Goal: Information Seeking & Learning: Learn about a topic

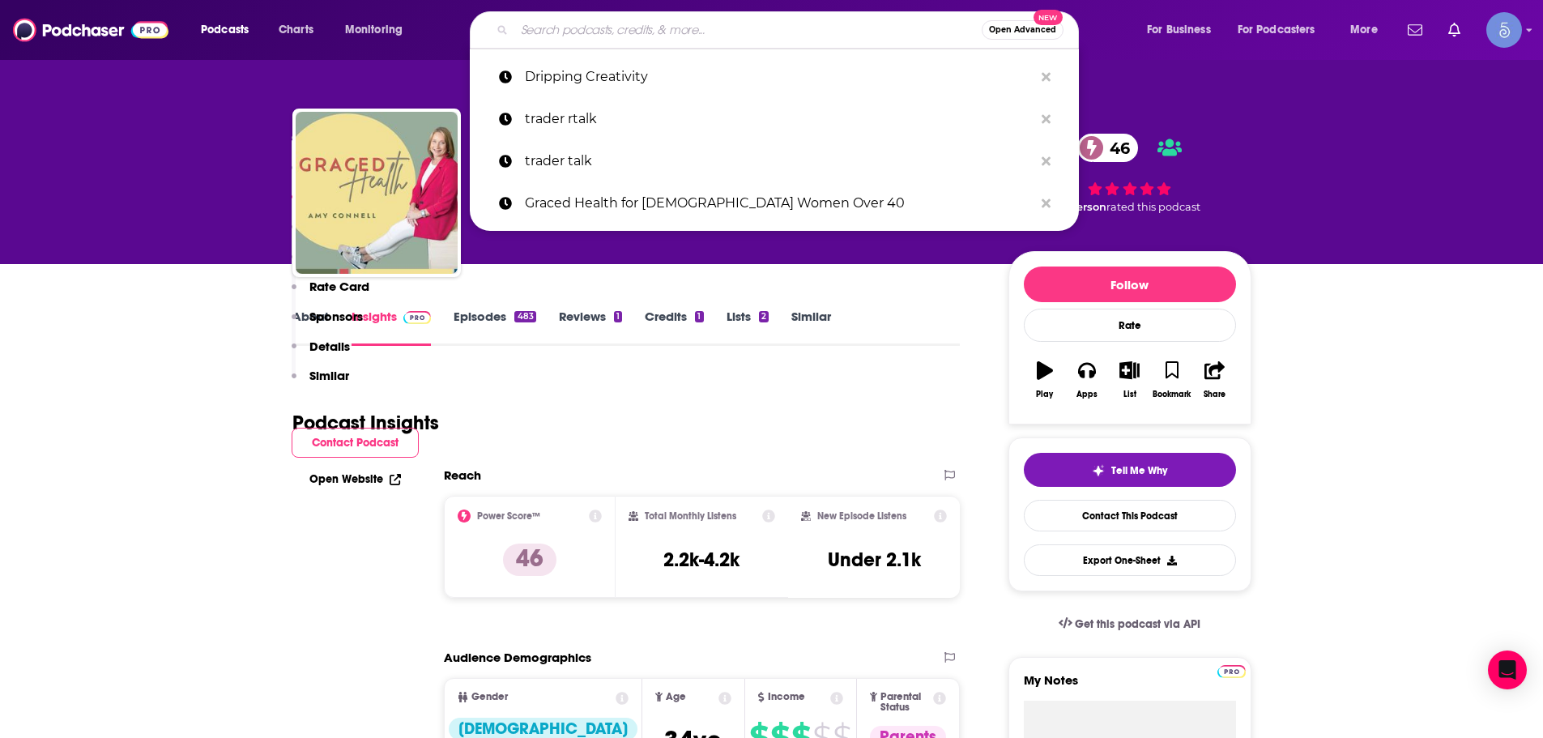
type input "The Behind The Shades Show"
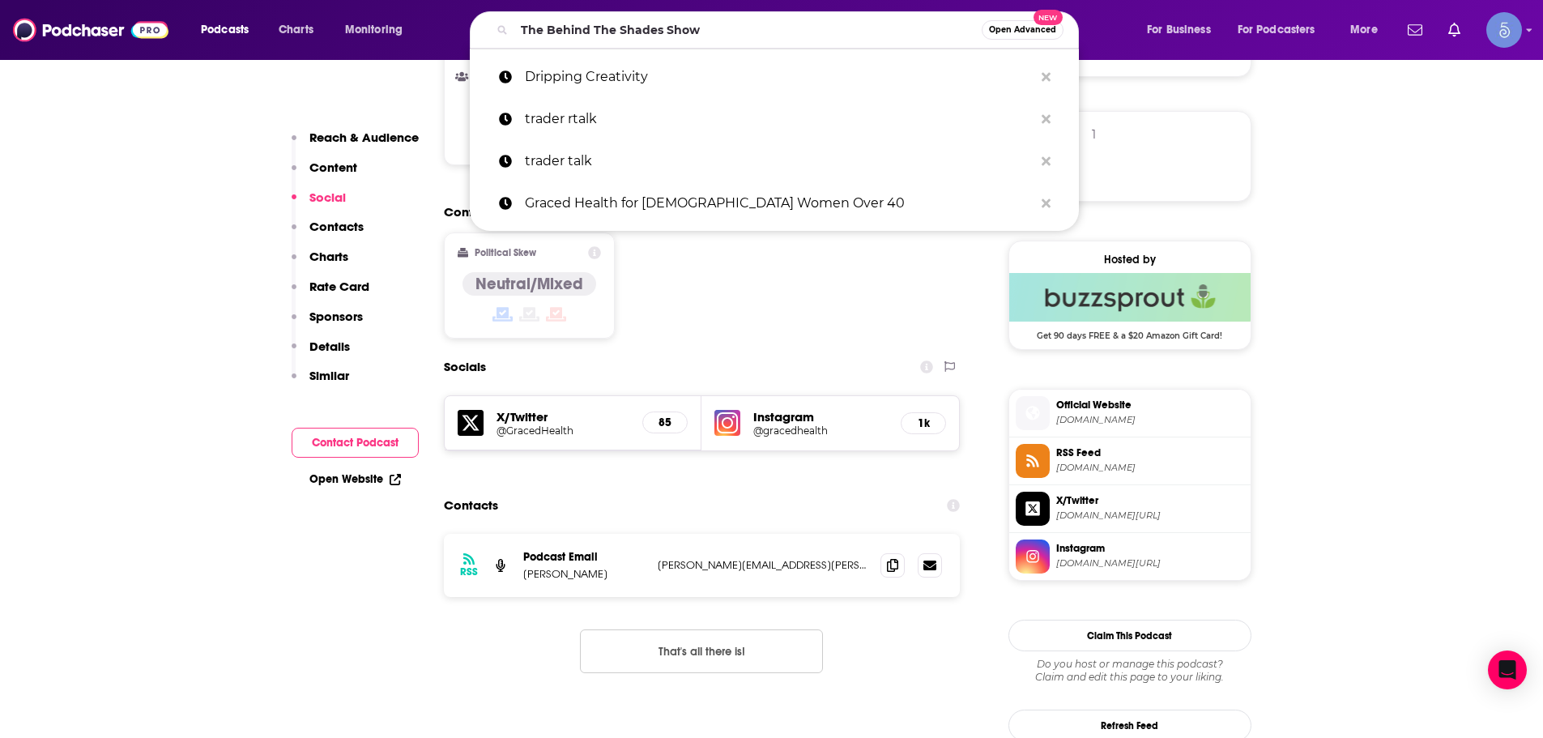
scroll to position [1134, 0]
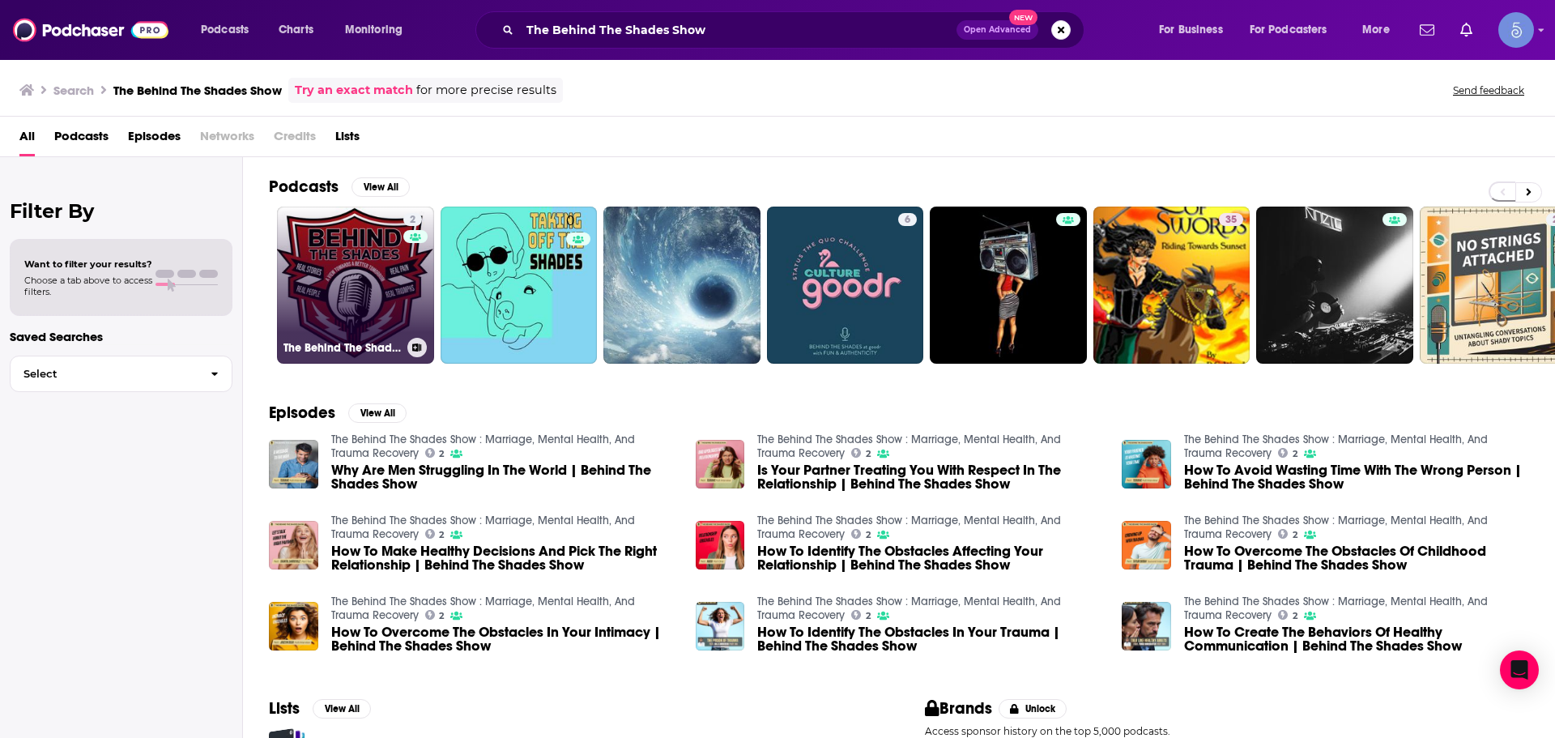
click at [359, 269] on link "2 The Behind The Shades Show : Marriage, Mental Health, And Trauma Recovery" at bounding box center [355, 285] width 157 height 157
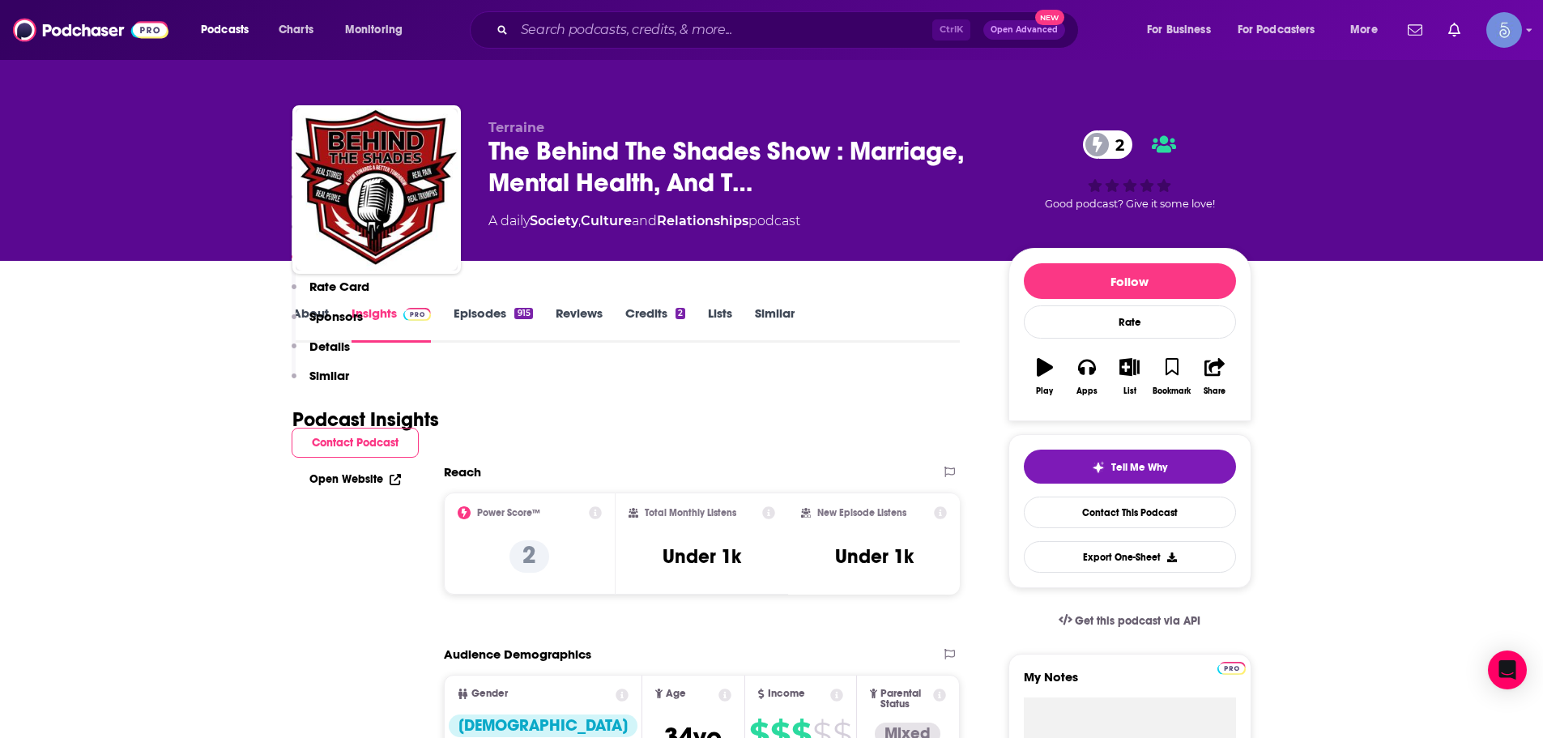
scroll to position [1539, 0]
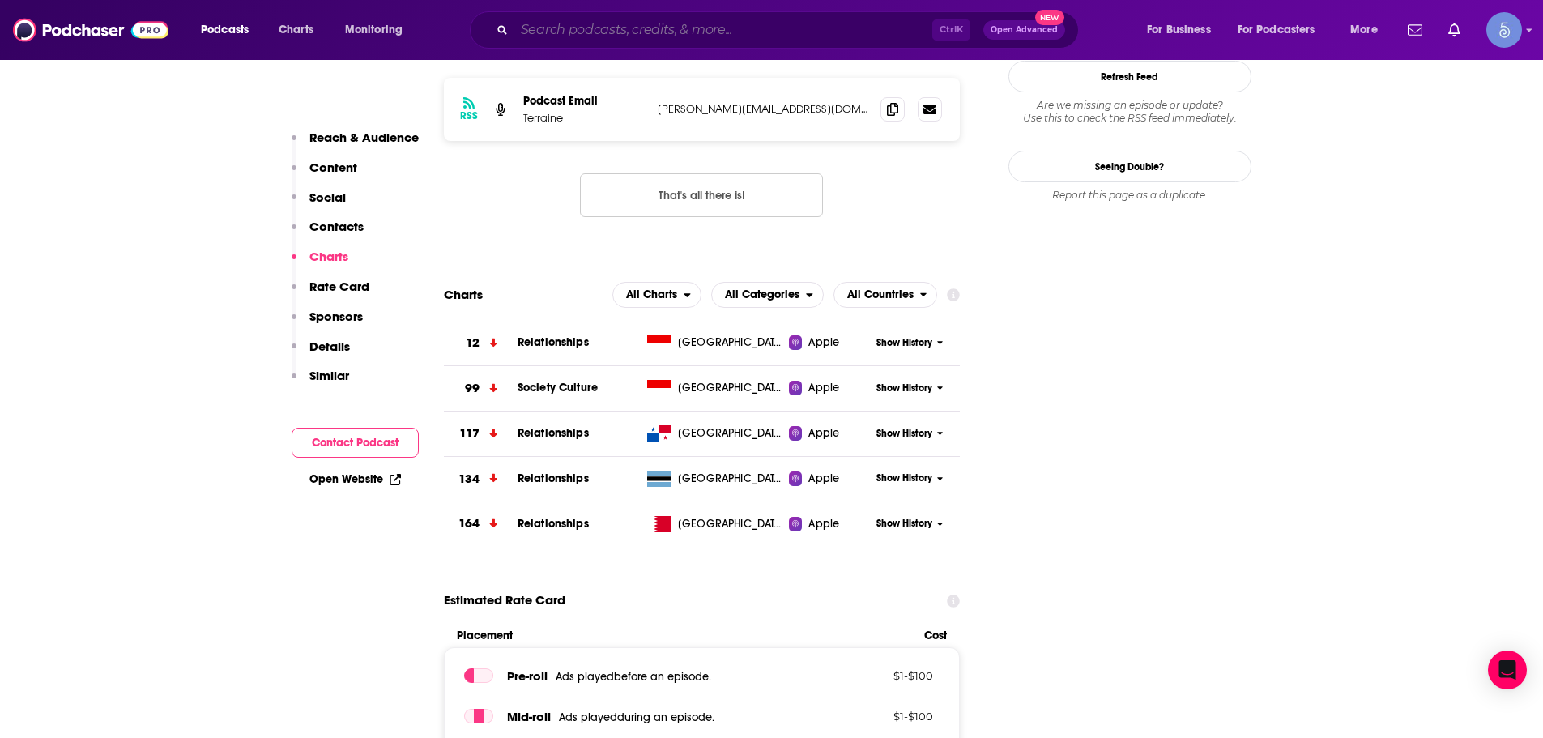
click at [753, 30] on input "Search podcasts, credits, & more..." at bounding box center [723, 30] width 418 height 26
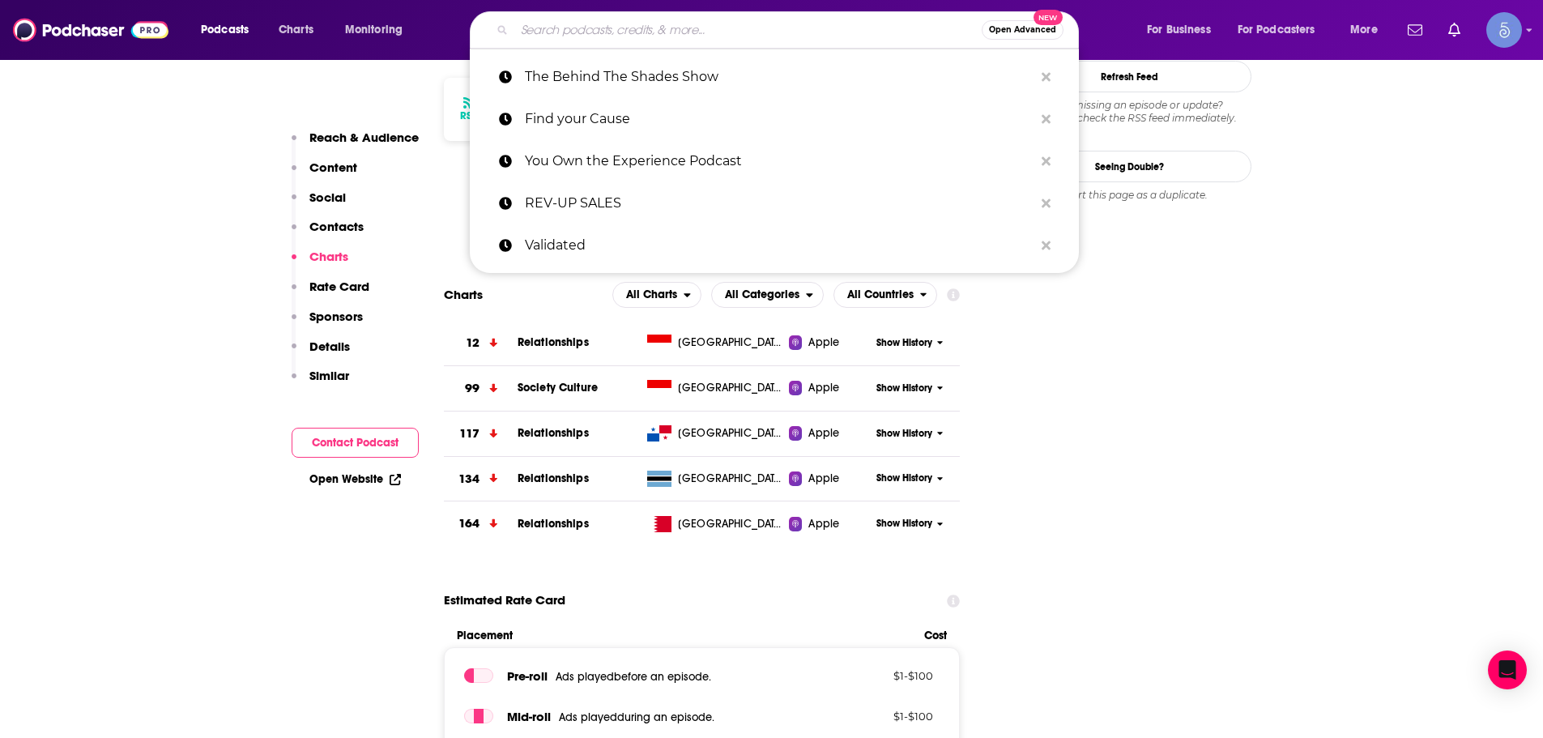
paste input "Guns and Mental Health by Walk the Talk America"
type input "Guns and Mental Health by Walk the Talk America"
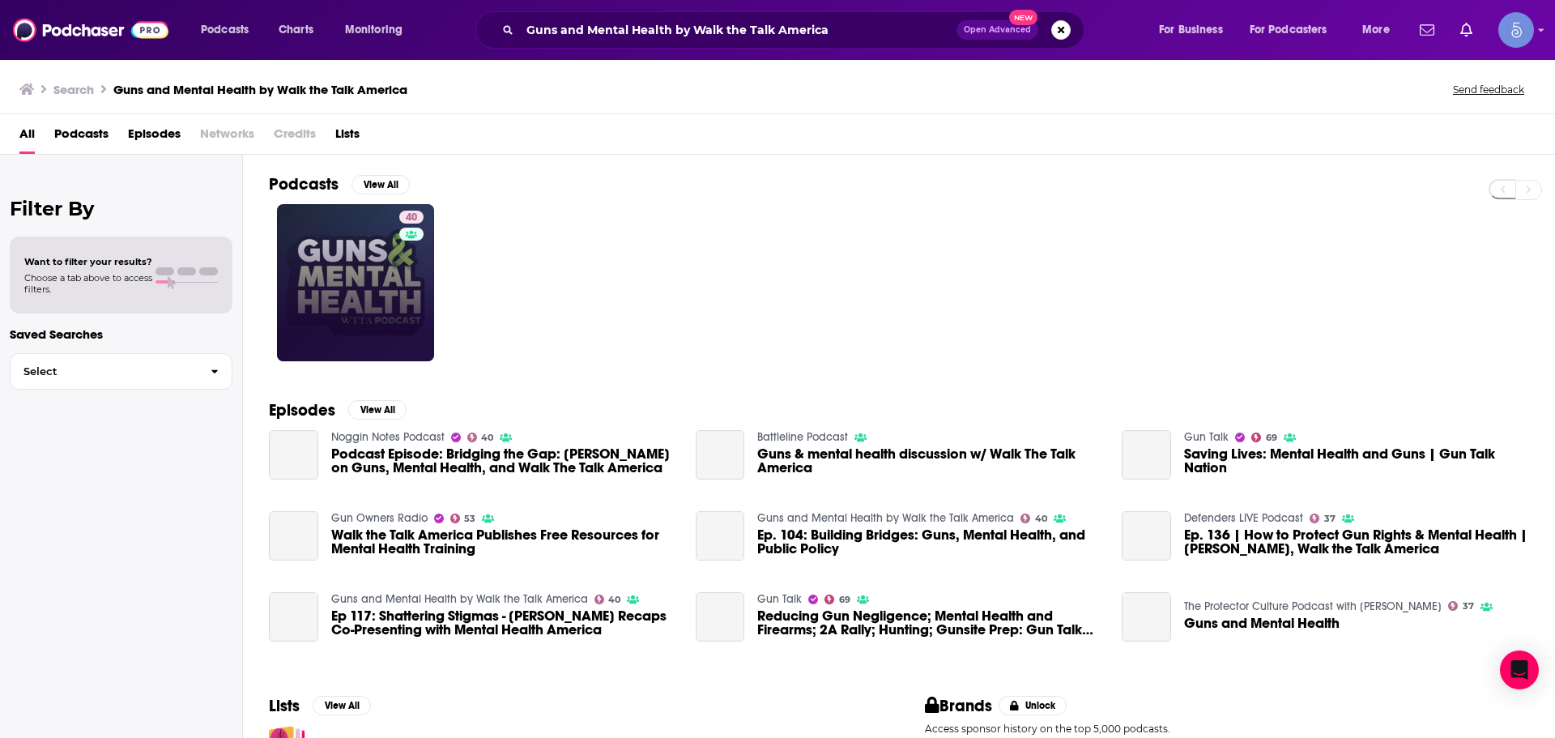
click at [348, 301] on link "40" at bounding box center [355, 282] width 157 height 157
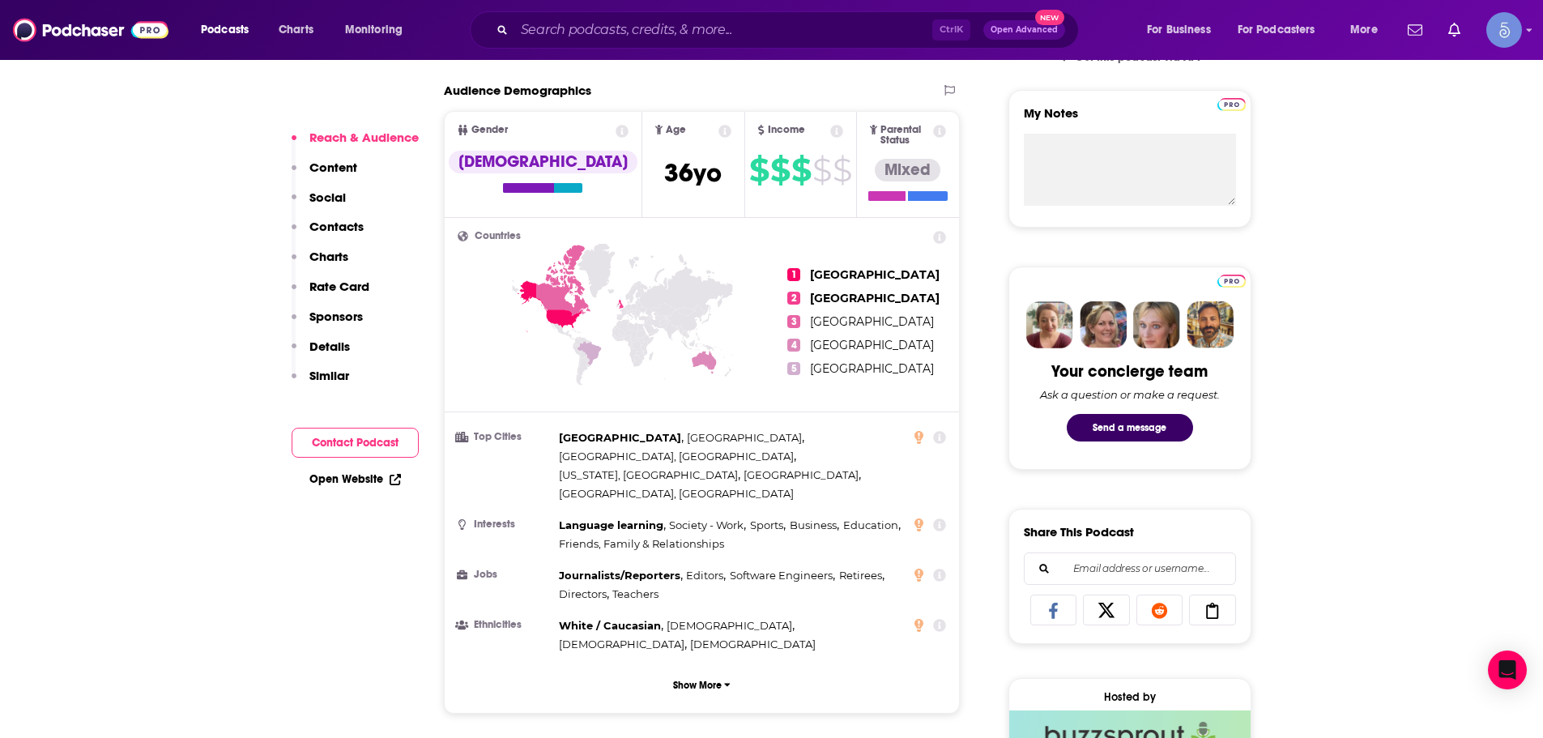
scroll to position [1296, 0]
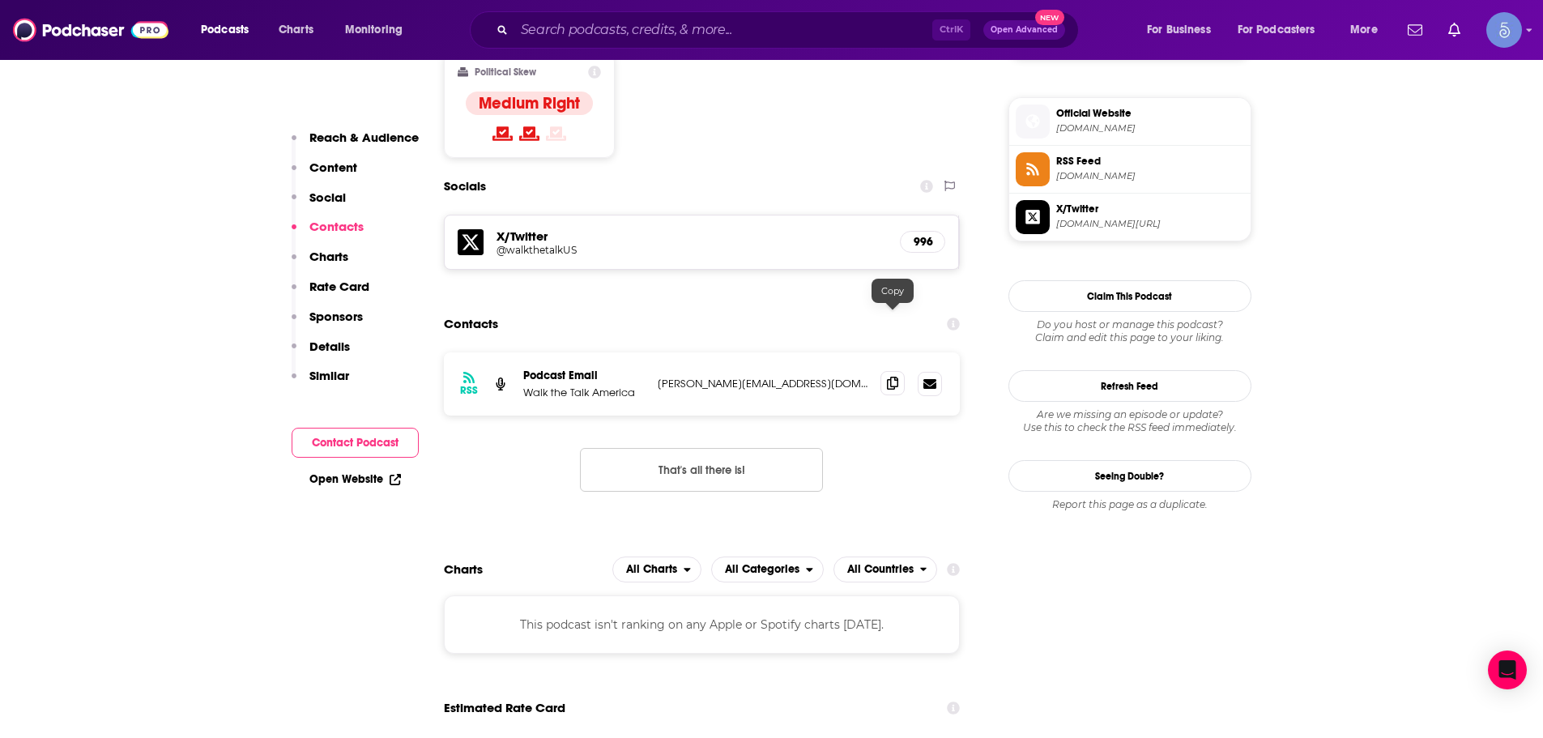
click at [885, 371] on span at bounding box center [892, 383] width 24 height 24
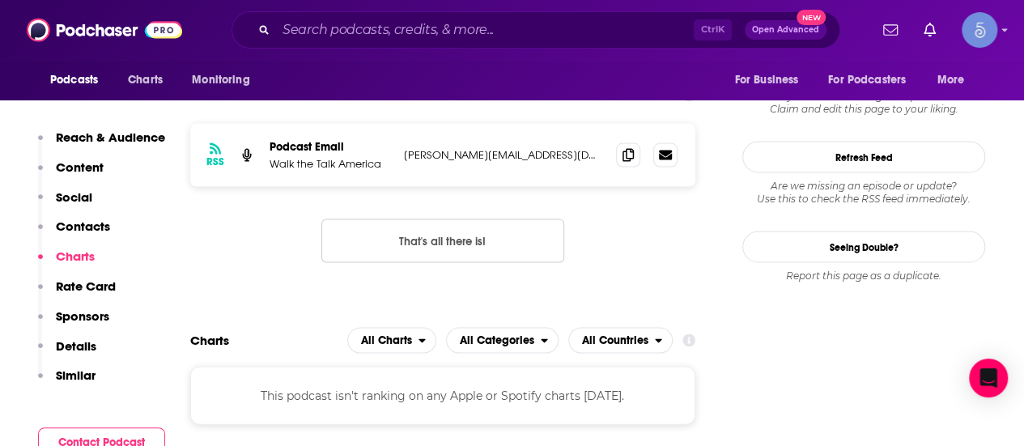
scroll to position [1782, 0]
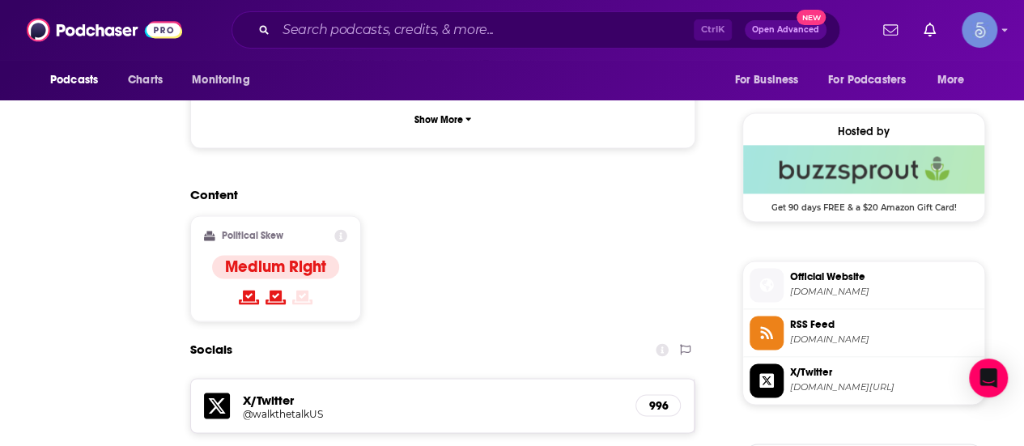
scroll to position [0, 0]
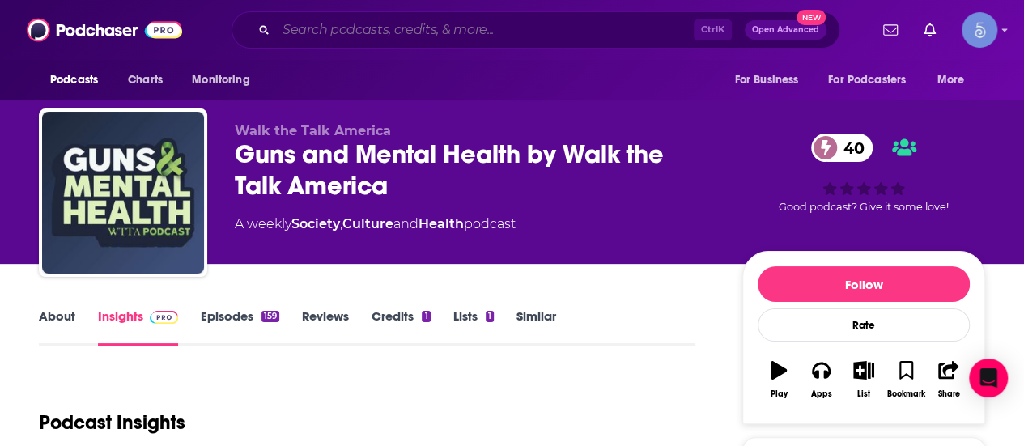
click at [390, 27] on input "Search podcasts, credits, & more..." at bounding box center [485, 30] width 418 height 26
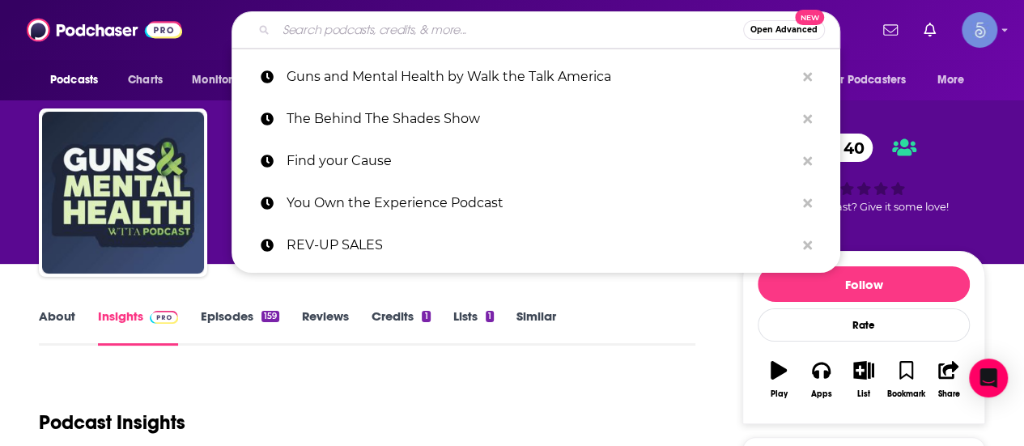
paste input "Mental Health [DATE]"
type input "Mental Health [DATE]"
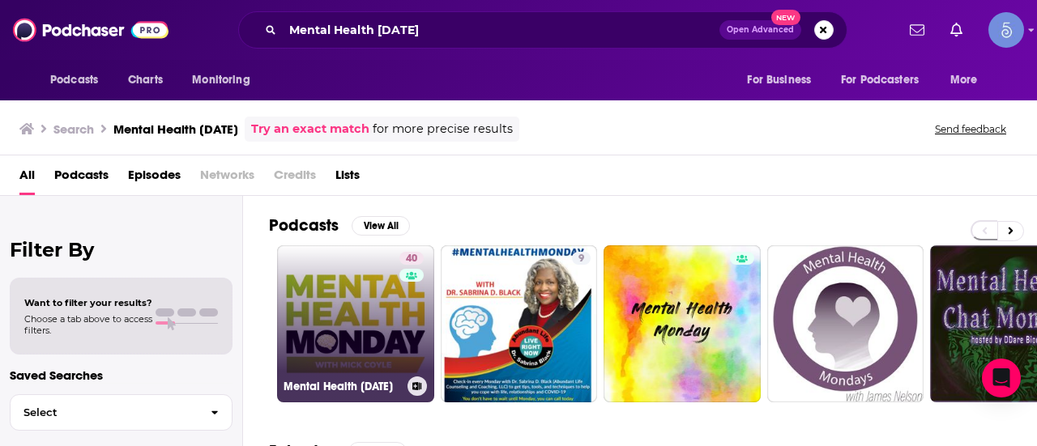
click at [333, 302] on link "40 Mental Health [DATE]" at bounding box center [355, 323] width 157 height 157
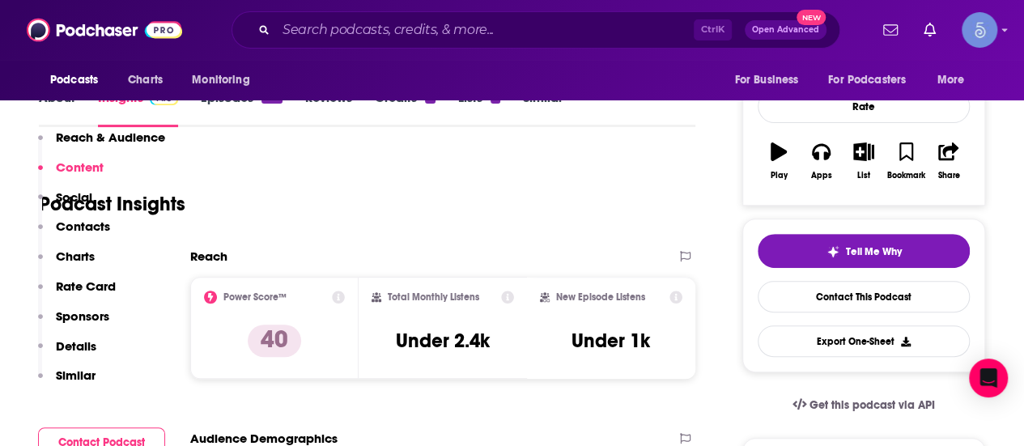
scroll to position [1458, 0]
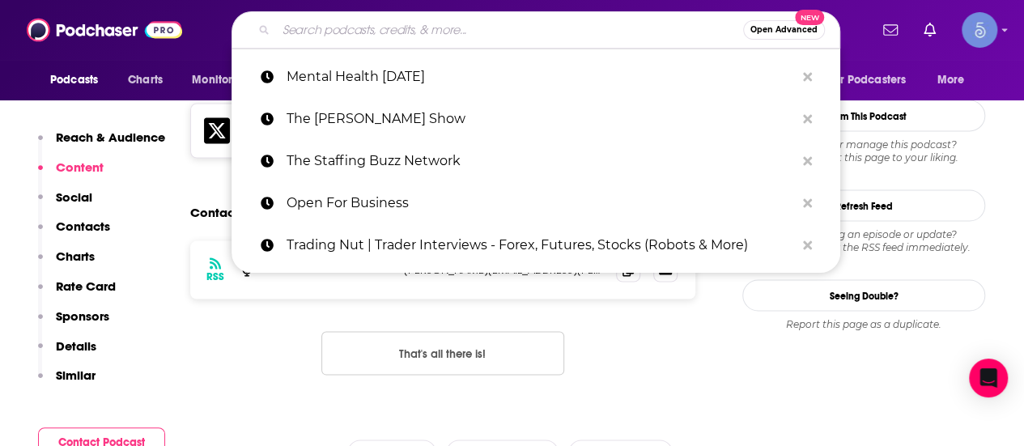
click at [373, 29] on input "Search podcasts, credits, & more..." at bounding box center [509, 30] width 467 height 26
paste input "Mental Health Mastery With [PERSON_NAME]"
type input "Mental Health Mastery With [PERSON_NAME]"
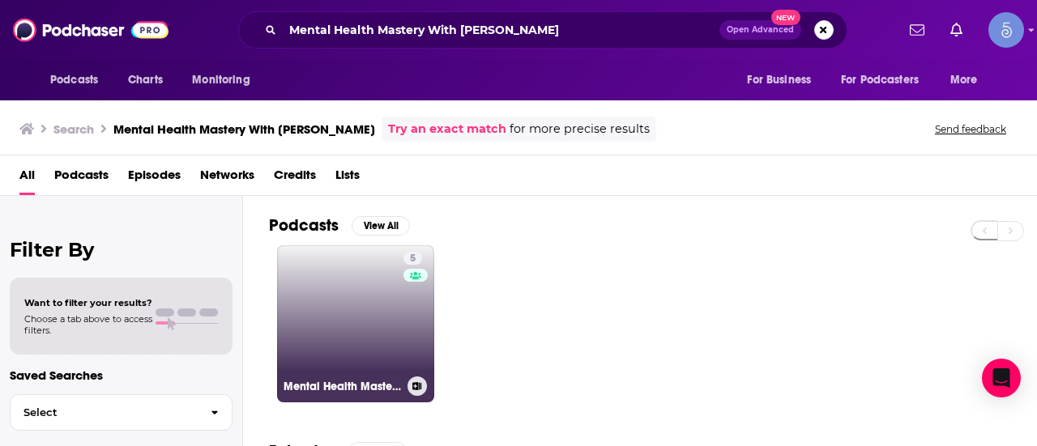
click at [381, 313] on link "5 Mental Health Mastery With [PERSON_NAME]" at bounding box center [355, 323] width 157 height 157
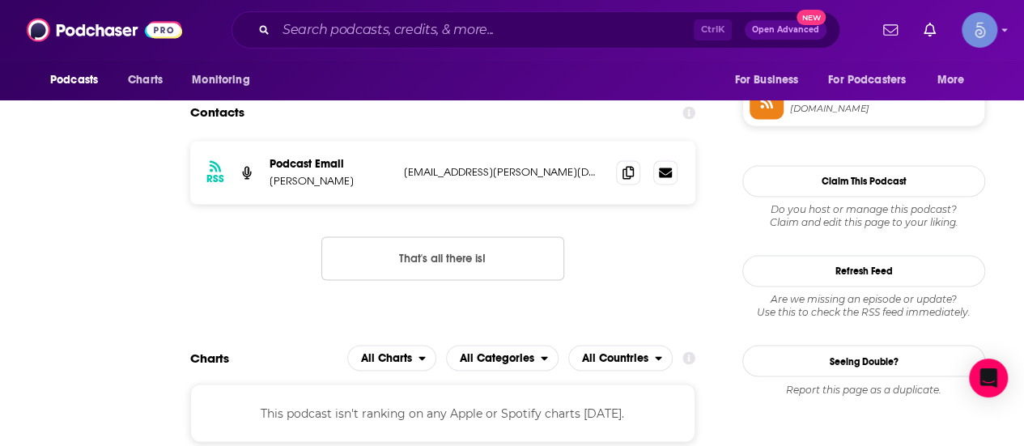
scroll to position [81, 0]
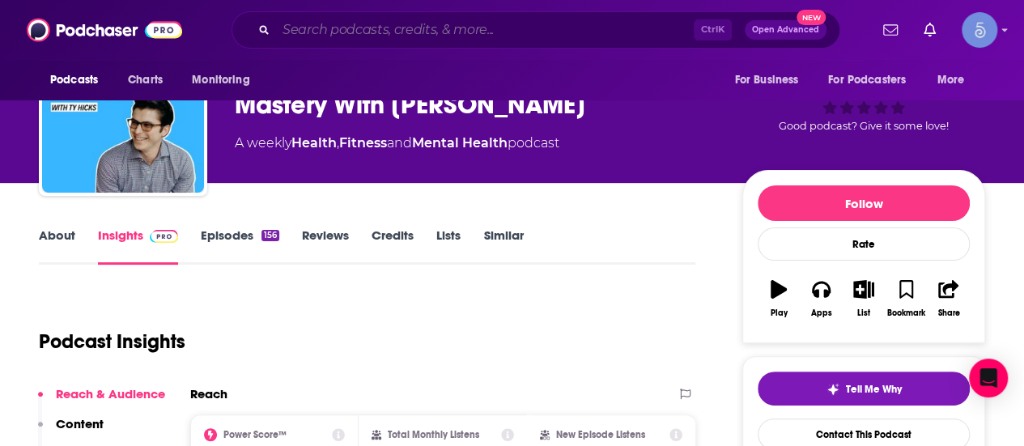
click at [405, 40] on input "Search podcasts, credits, & more..." at bounding box center [485, 30] width 418 height 26
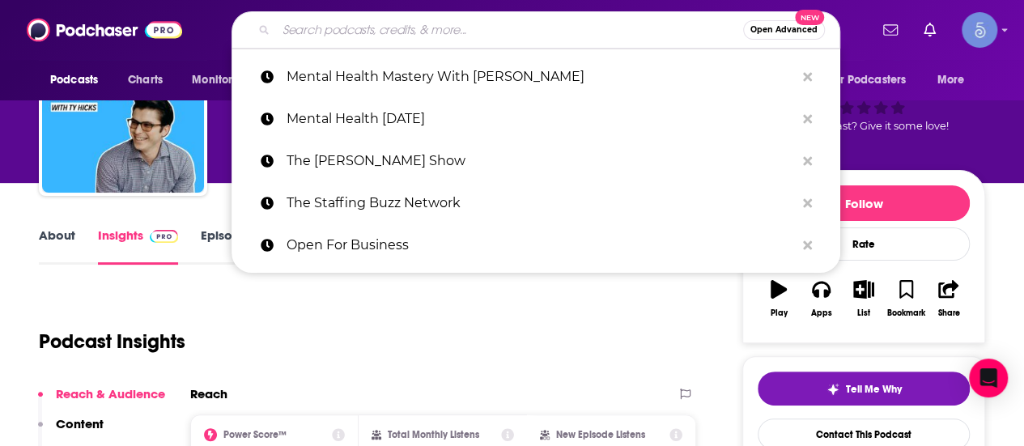
paste input "Mental Health Mastery With [PERSON_NAME]"
type input "Mental Health Mastery With [PERSON_NAME]"
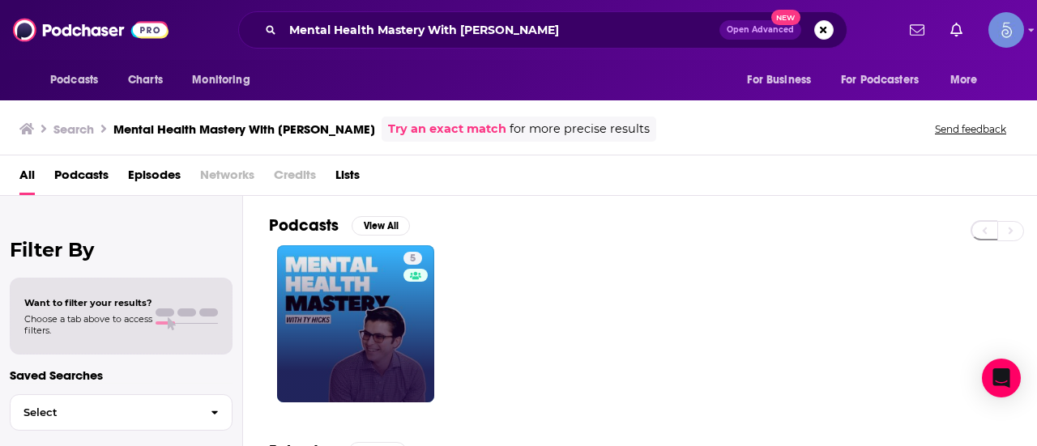
click at [329, 305] on link "5" at bounding box center [355, 323] width 157 height 157
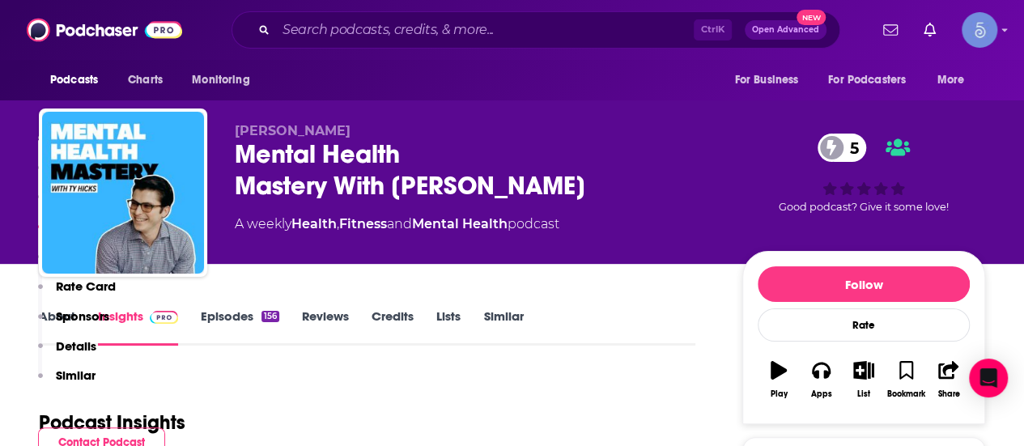
scroll to position [1053, 0]
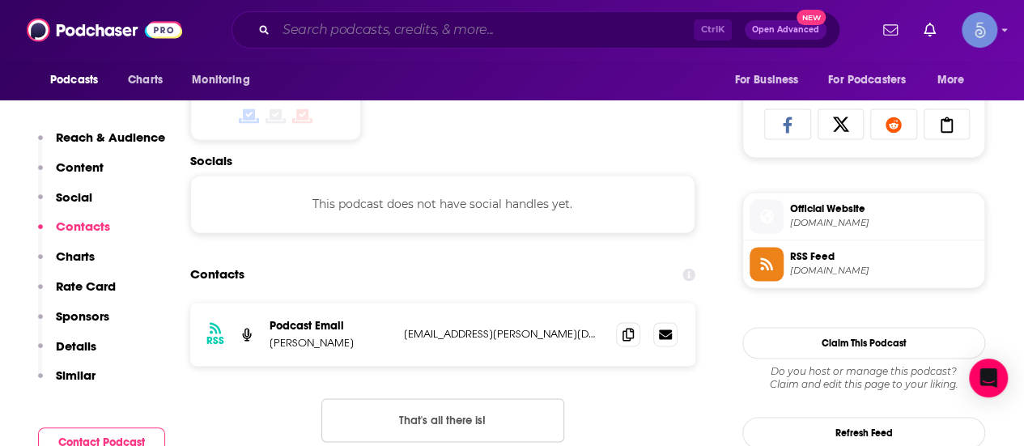
click at [353, 30] on input "Search podcasts, credits, & more..." at bounding box center [485, 30] width 418 height 26
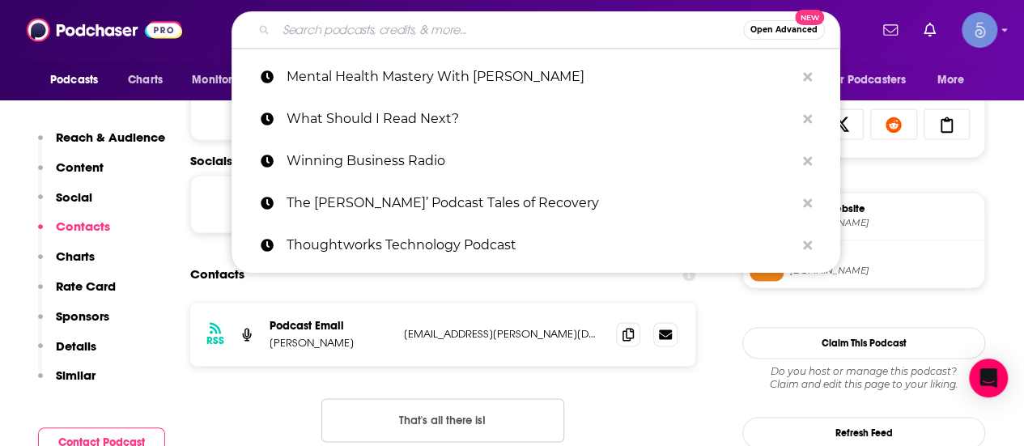
paste input "The Mental Health & Wellness Show"
type input "The Mental Health & Wellness Show"
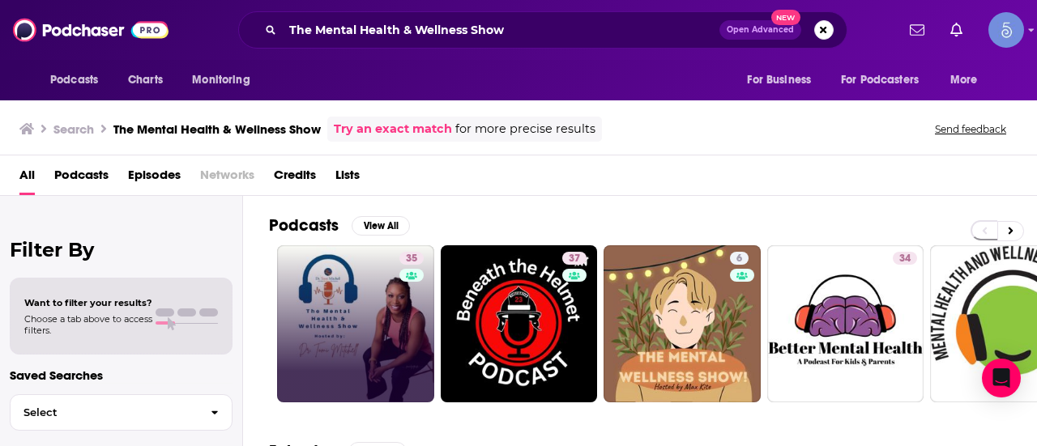
click at [412, 321] on div "35" at bounding box center [413, 324] width 28 height 144
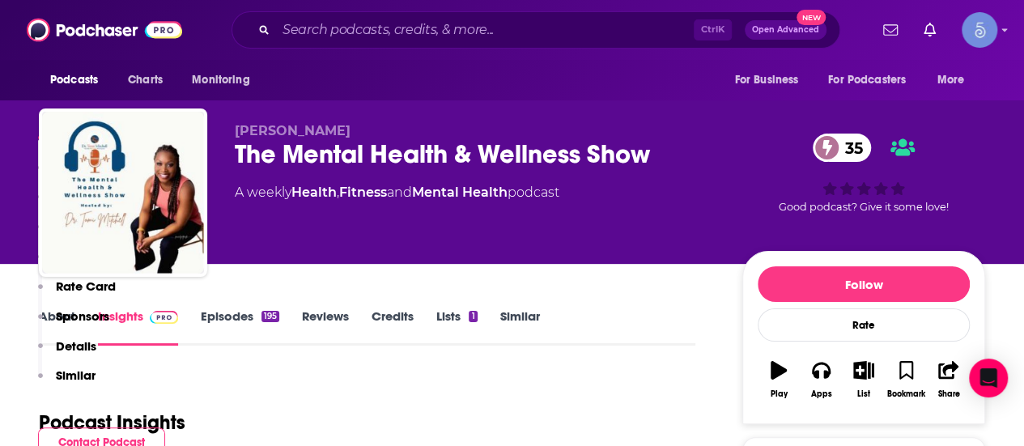
scroll to position [1134, 0]
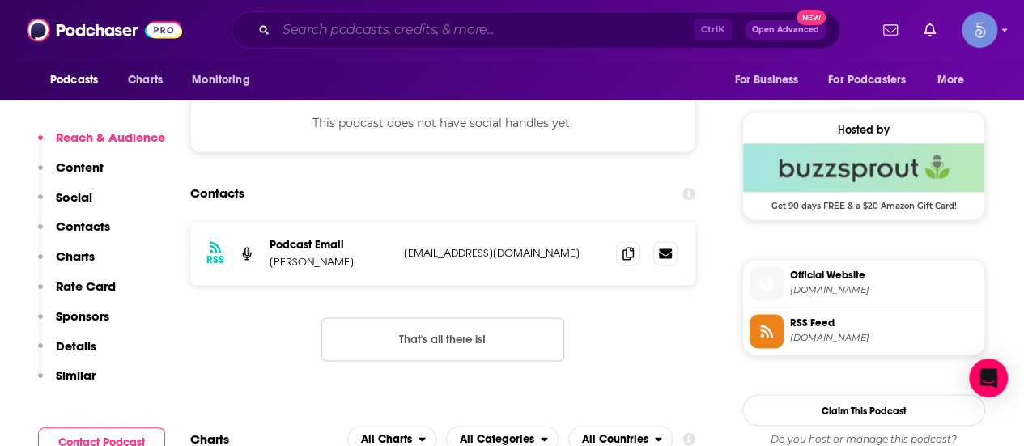
click at [296, 32] on input "Search podcasts, credits, & more..." at bounding box center [485, 30] width 418 height 26
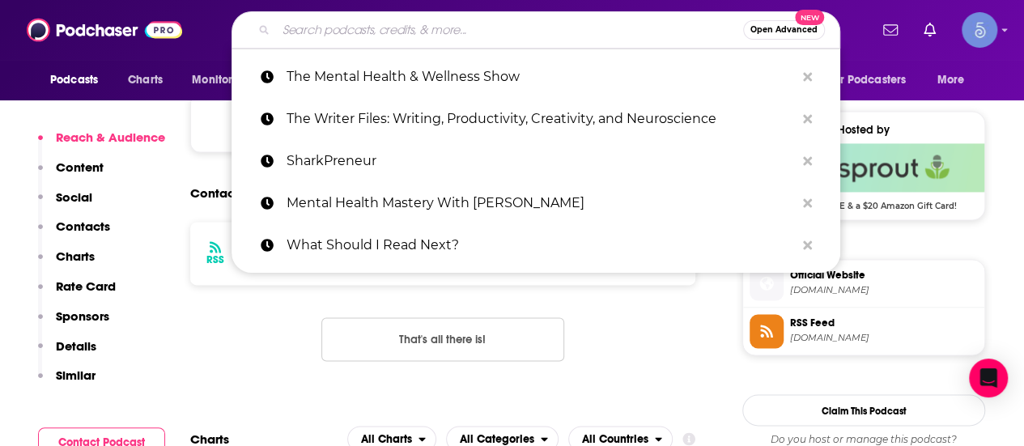
paste input "LET IT OUT"
type input "LET IT OUT"
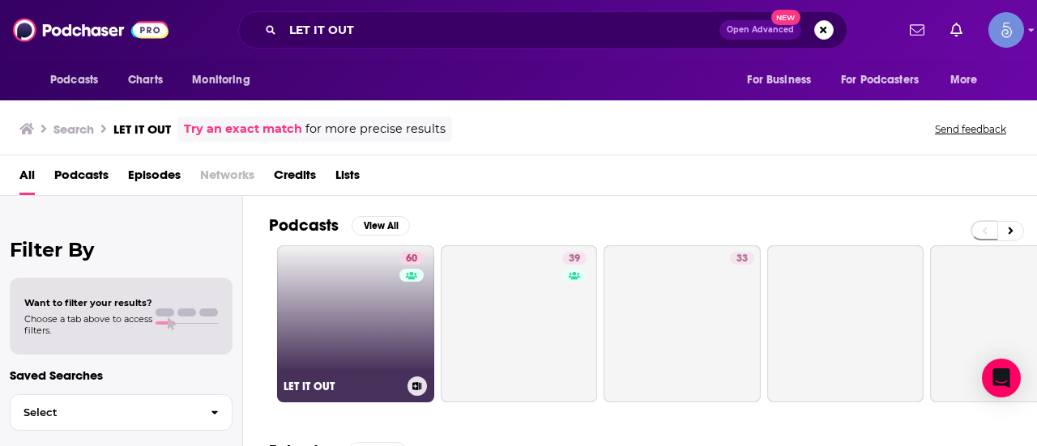
click at [324, 284] on link "60 LET IT OUT" at bounding box center [355, 323] width 157 height 157
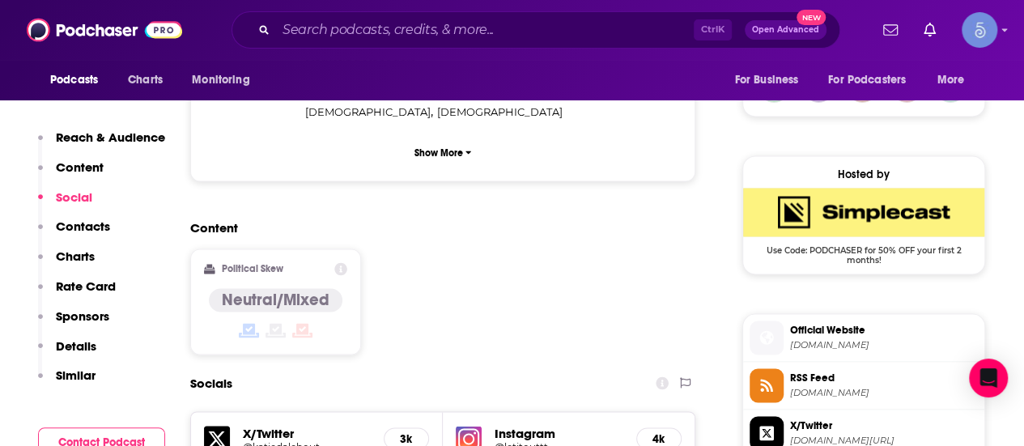
scroll to position [1620, 0]
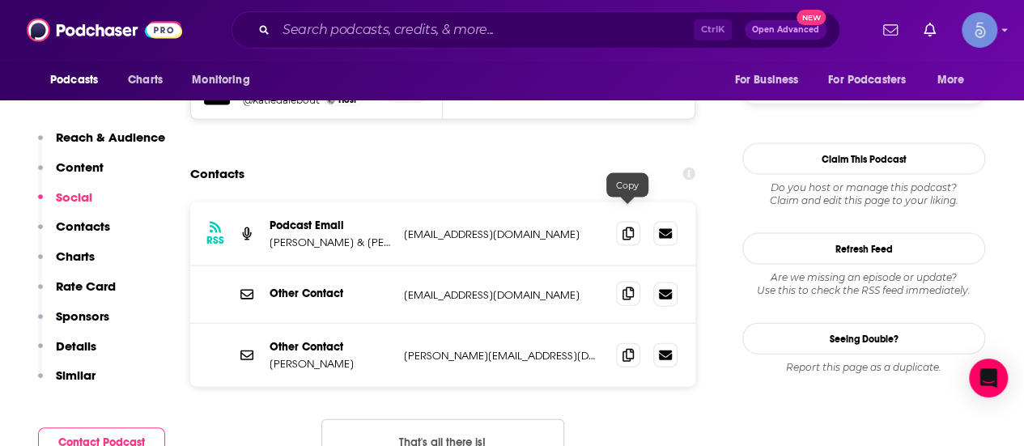
click at [634, 282] on span at bounding box center [628, 294] width 24 height 24
click at [374, 24] on input "Search podcasts, credits, & more..." at bounding box center [485, 30] width 418 height 26
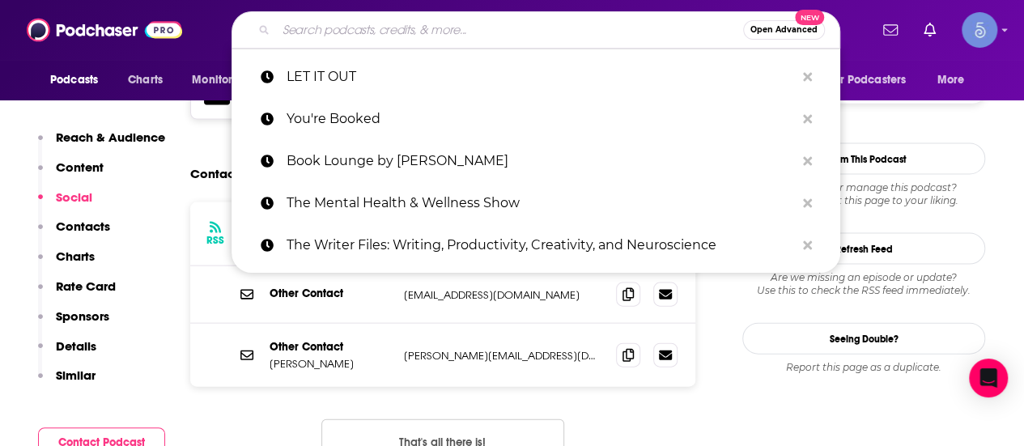
paste input "The School of Greatness"
type input "The School of Greatness"
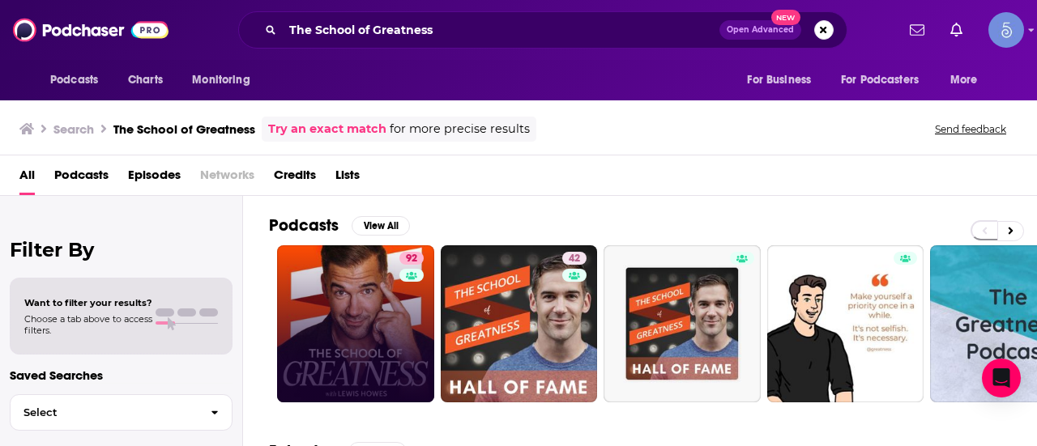
click at [373, 338] on link "92" at bounding box center [355, 323] width 157 height 157
